Goal: Find specific page/section: Find specific page/section

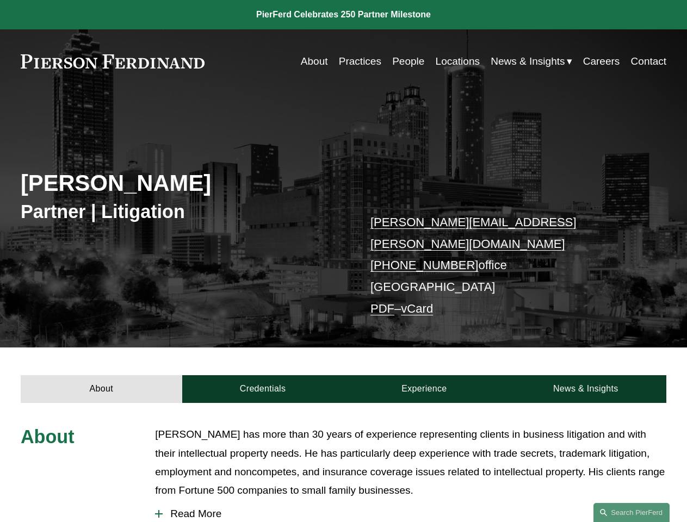
click at [411, 508] on span "Read More" at bounding box center [414, 514] width 503 height 12
click at [631, 512] on link "Search this site" at bounding box center [631, 512] width 76 height 19
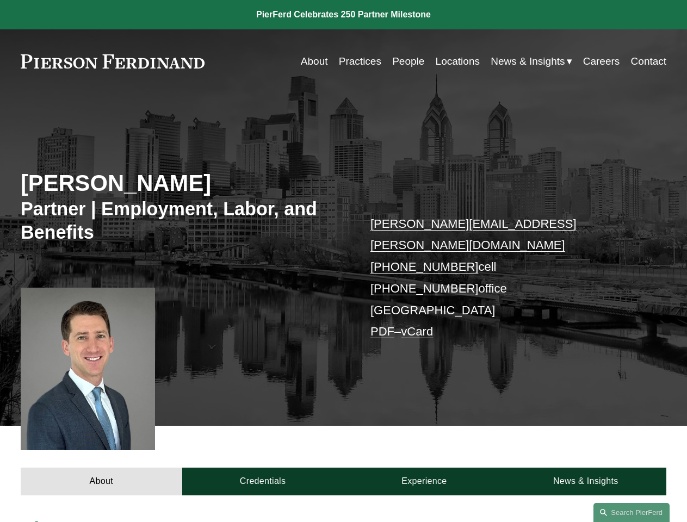
click at [631, 512] on link "Search this site" at bounding box center [631, 512] width 76 height 19
